Goal: Find specific page/section: Find specific page/section

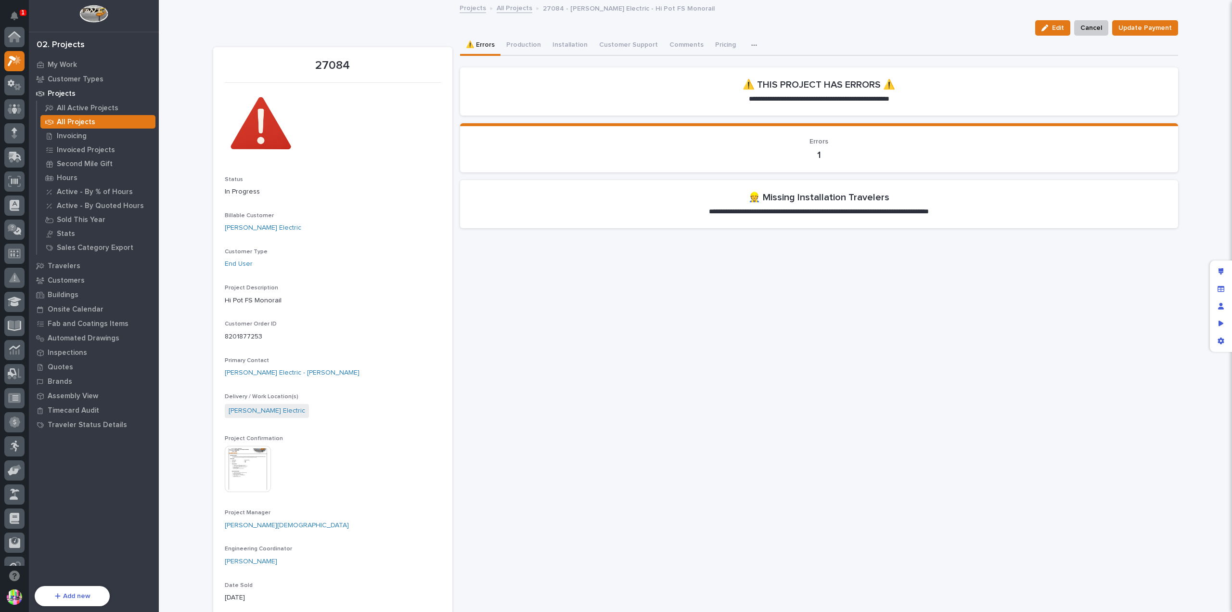
scroll to position [24, 0]
click at [114, 121] on div "All Projects" at bounding box center [97, 121] width 115 height 13
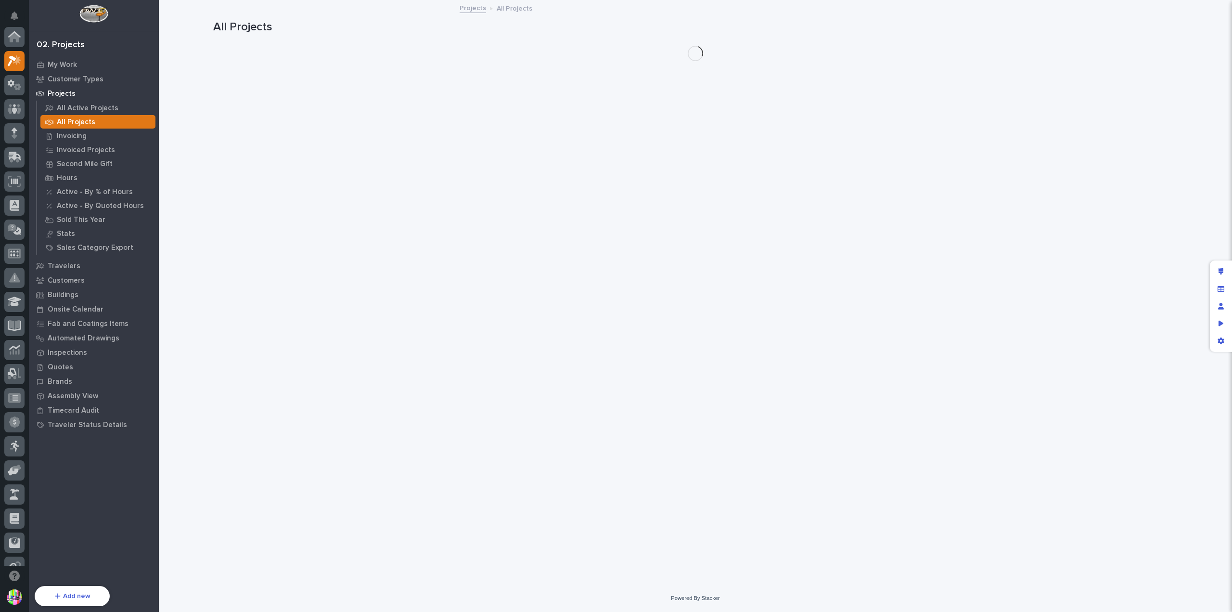
scroll to position [24, 0]
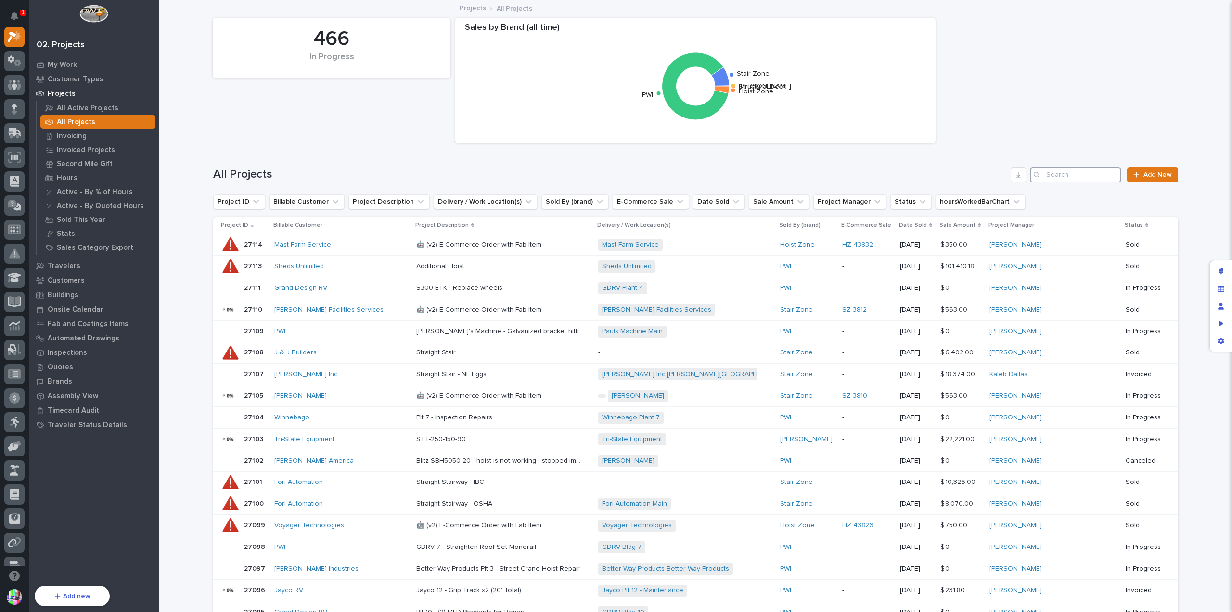
click at [1077, 176] on input "Search" at bounding box center [1075, 174] width 91 height 15
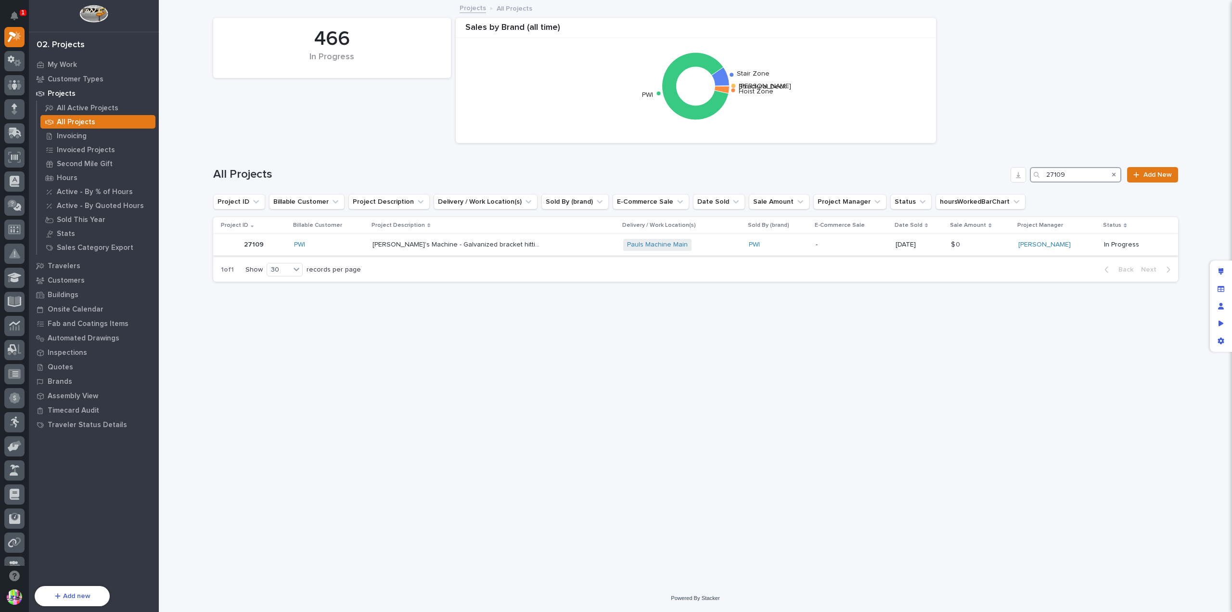
type input "27109"
click at [257, 243] on p "27109" at bounding box center [255, 244] width 22 height 10
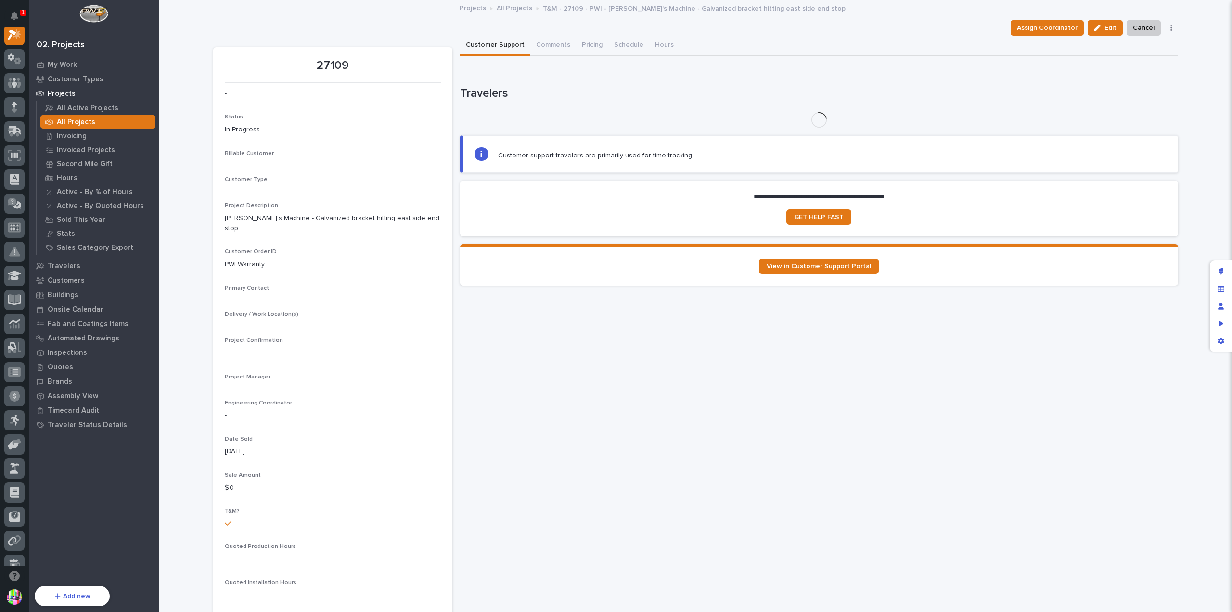
scroll to position [24, 0]
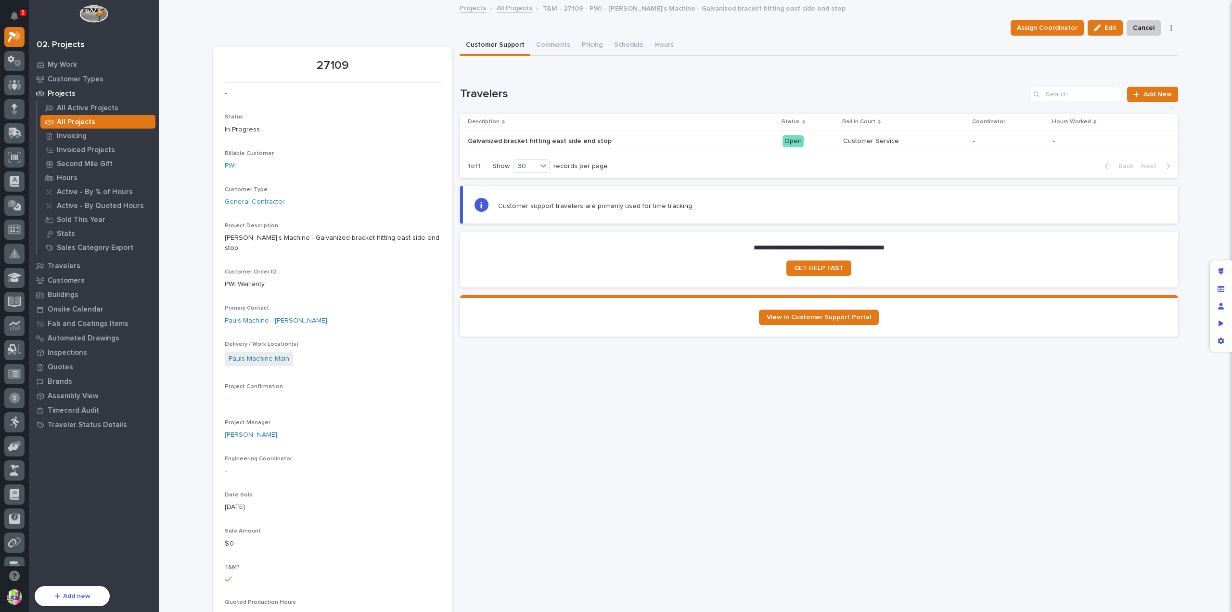
click at [574, 140] on p "Galvanized bracket hitting east side end stop" at bounding box center [541, 140] width 146 height 10
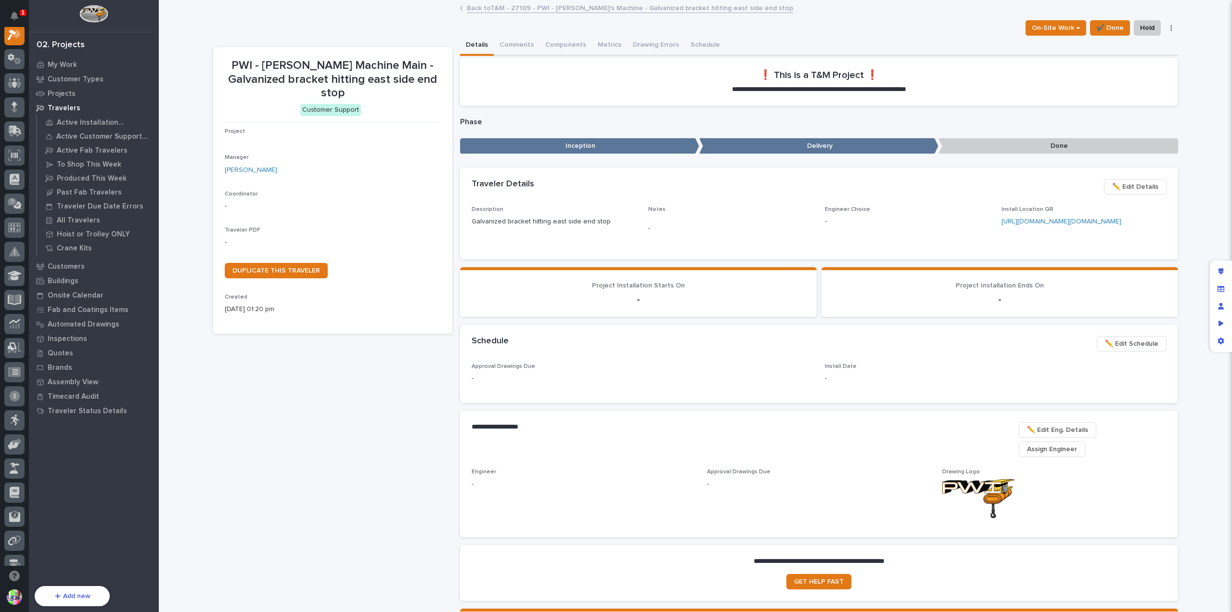
scroll to position [24, 0]
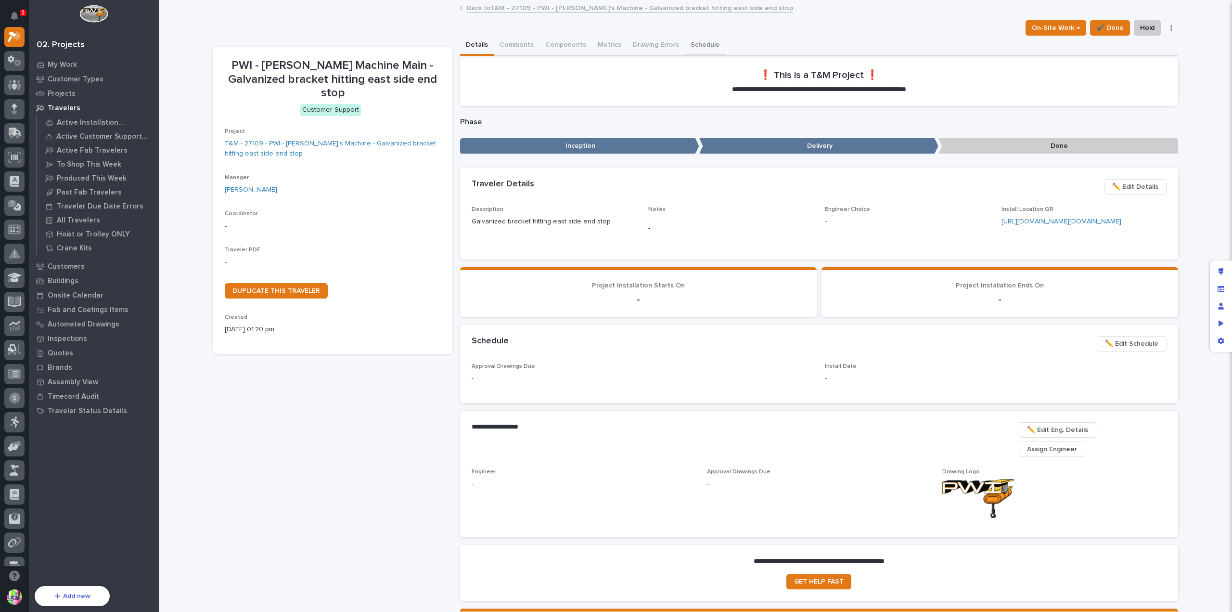
click at [696, 44] on button "Schedule" at bounding box center [705, 46] width 41 height 20
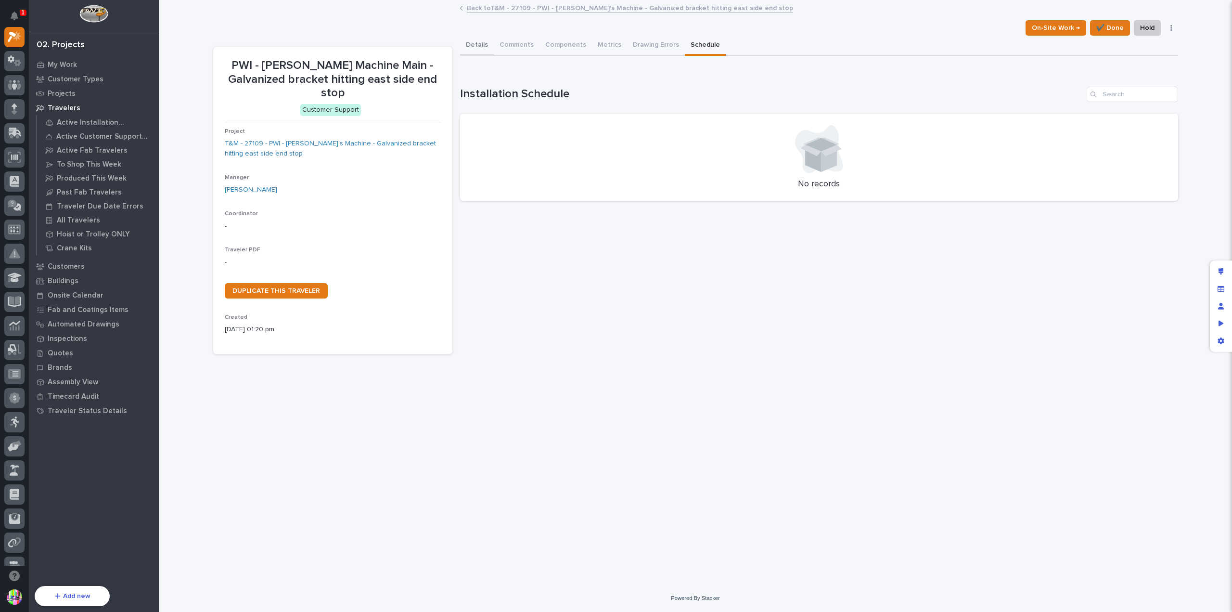
click at [480, 42] on button "Details" at bounding box center [477, 46] width 34 height 20
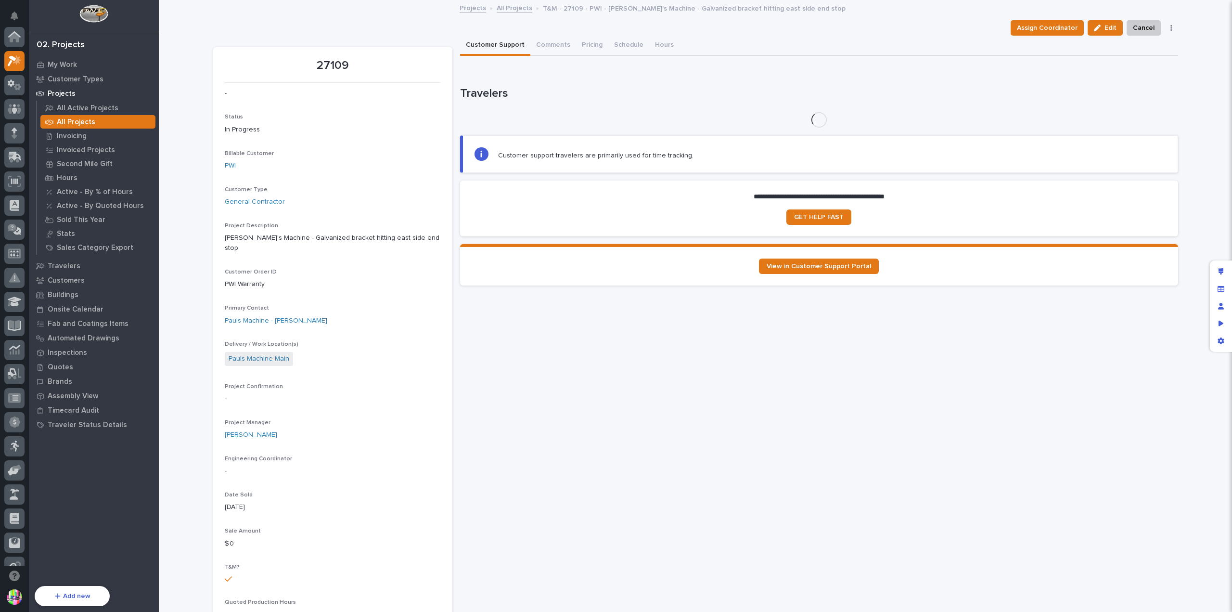
scroll to position [24, 0]
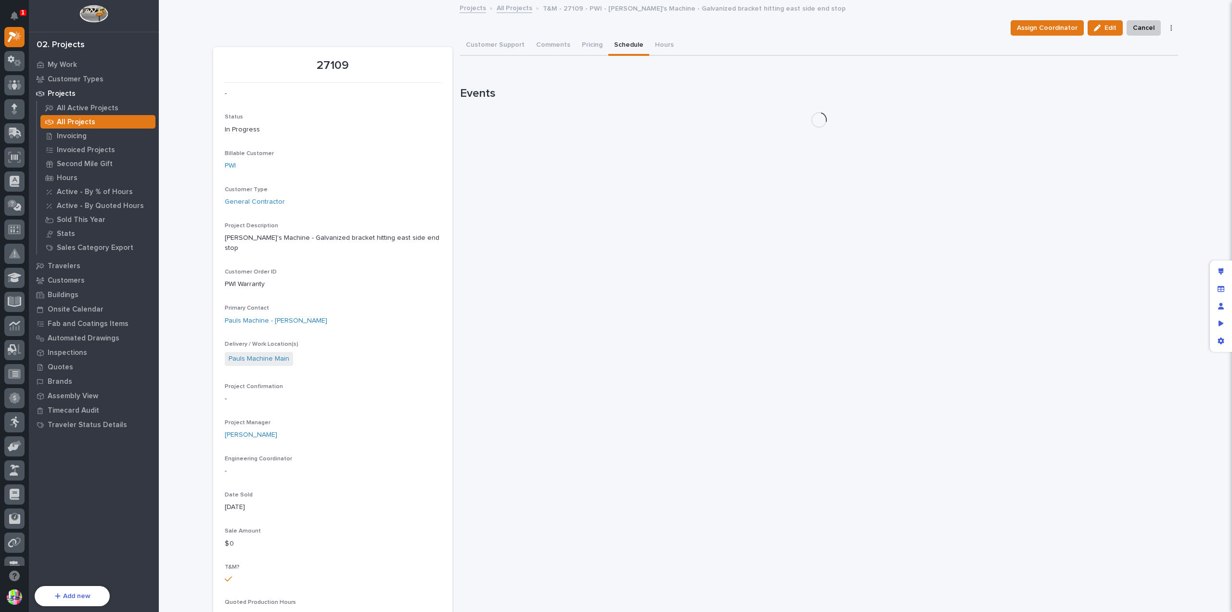
click at [616, 43] on button "Schedule" at bounding box center [628, 46] width 41 height 20
